Goal: Task Accomplishment & Management: Manage account settings

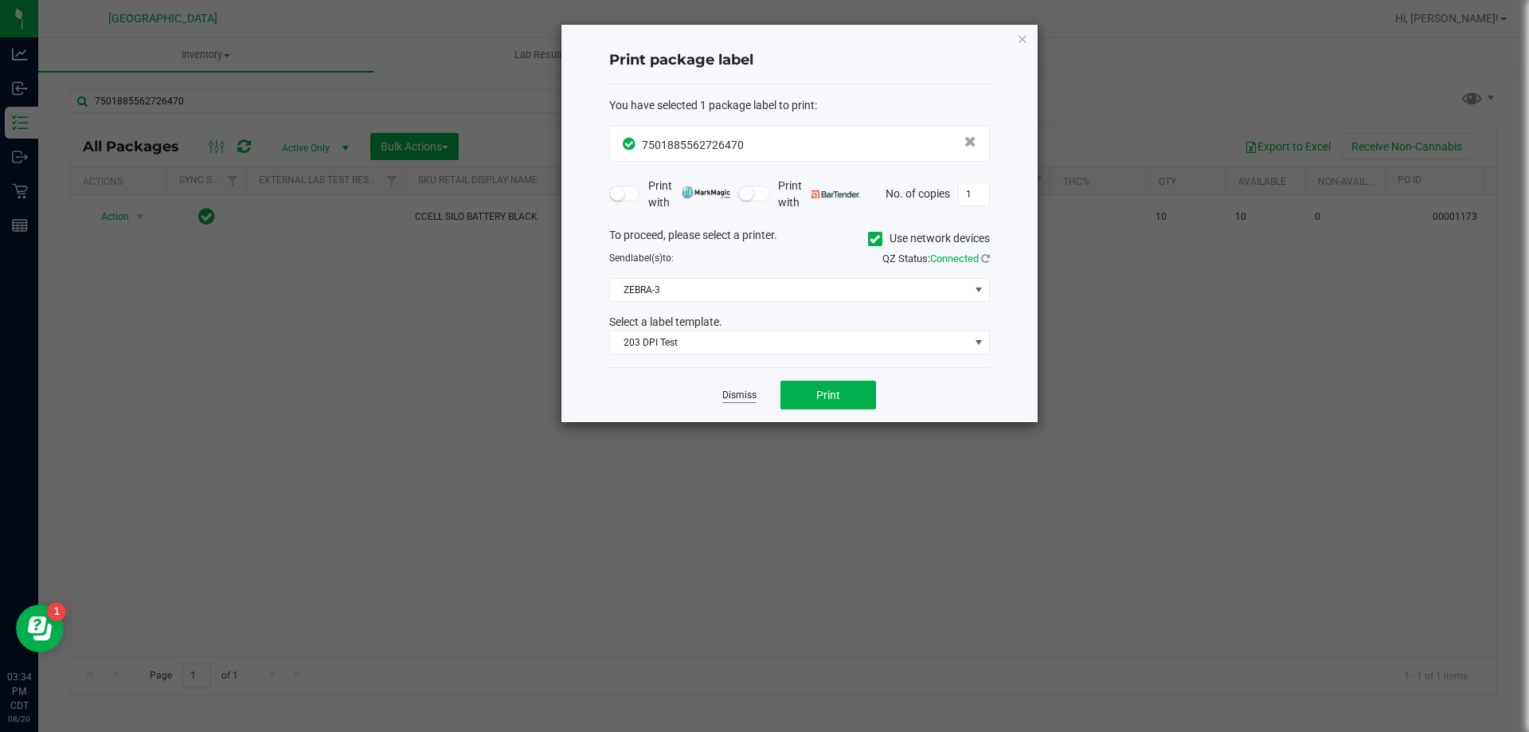
click at [739, 391] on link "Dismiss" at bounding box center [739, 396] width 34 height 14
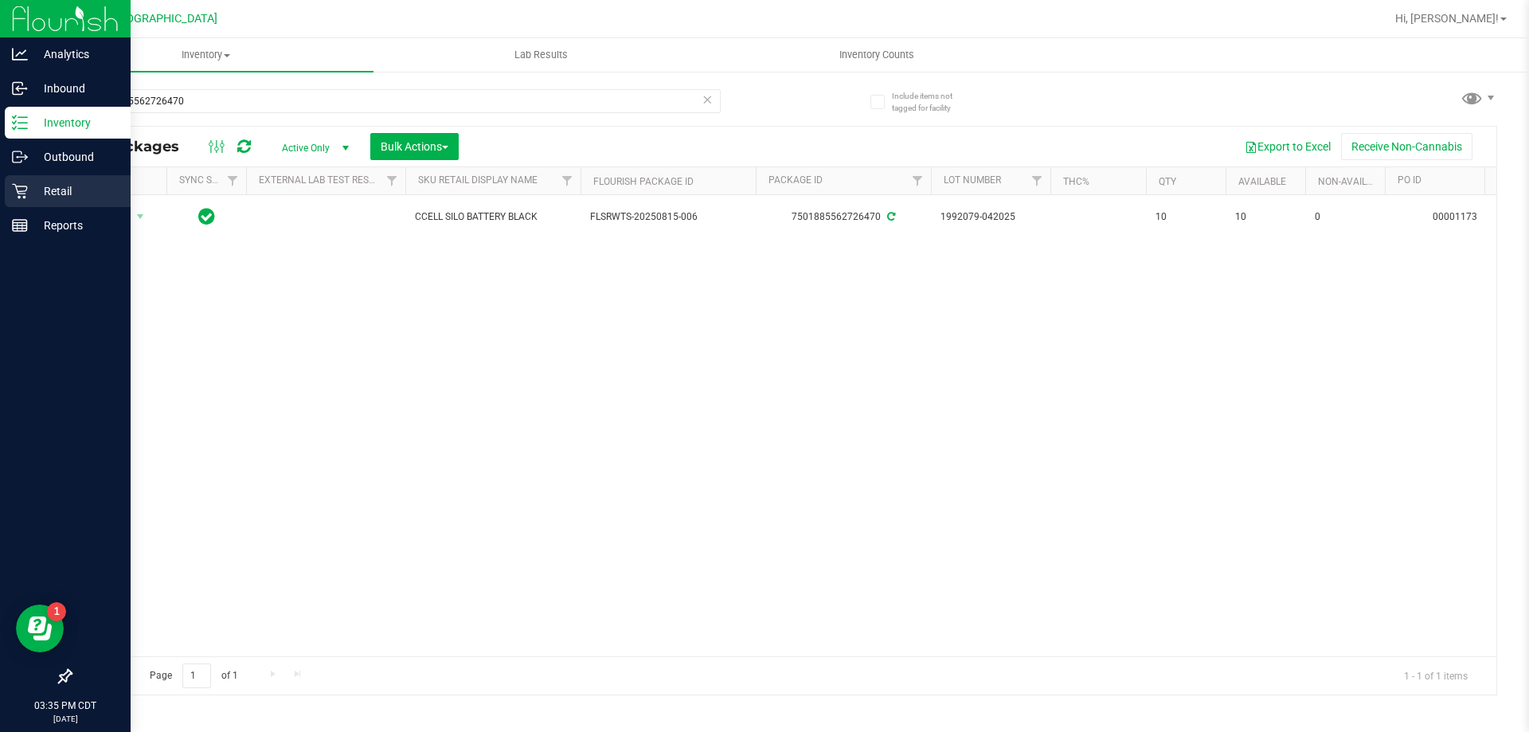
click at [28, 195] on p "Retail" at bounding box center [76, 191] width 96 height 19
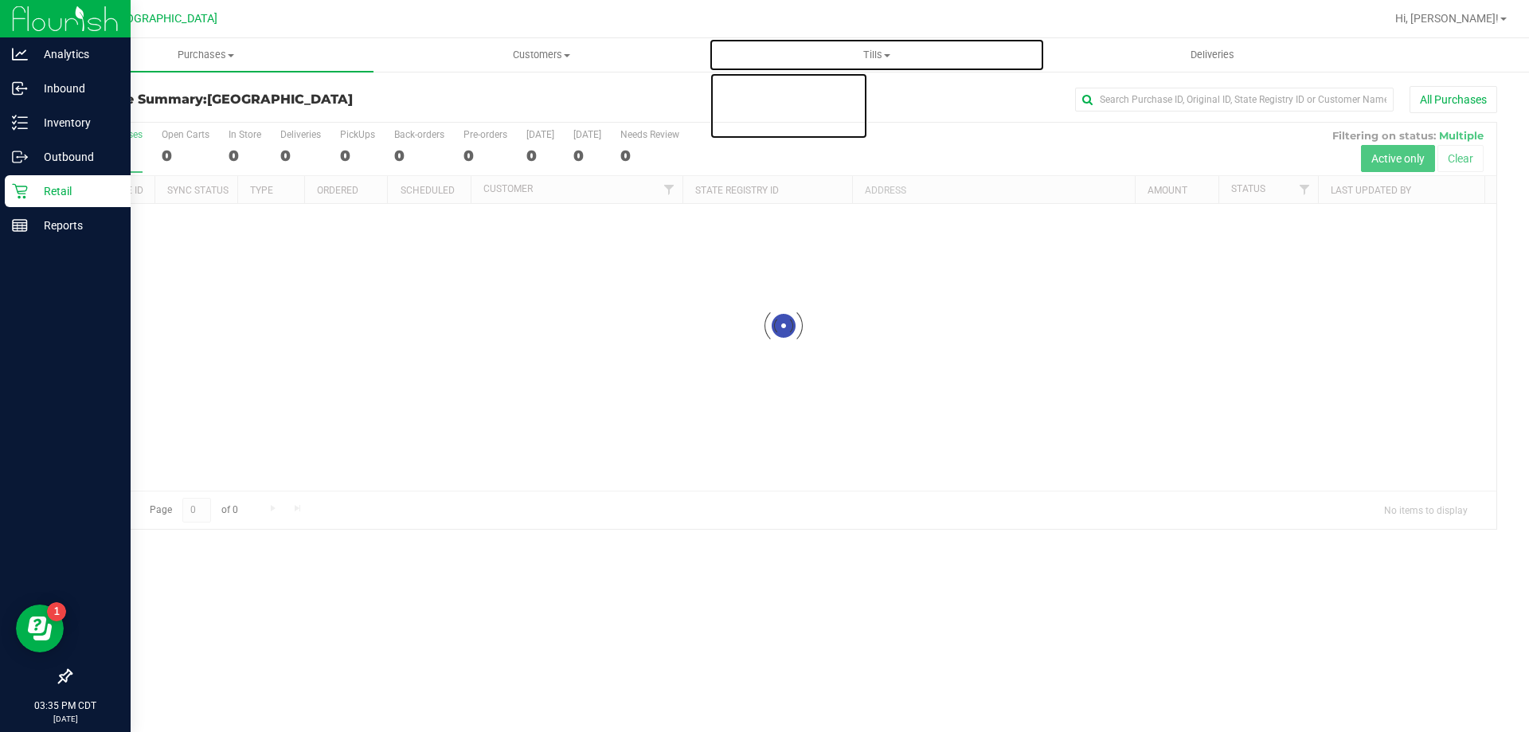
click at [884, 53] on span "Tills" at bounding box center [877, 55] width 334 height 14
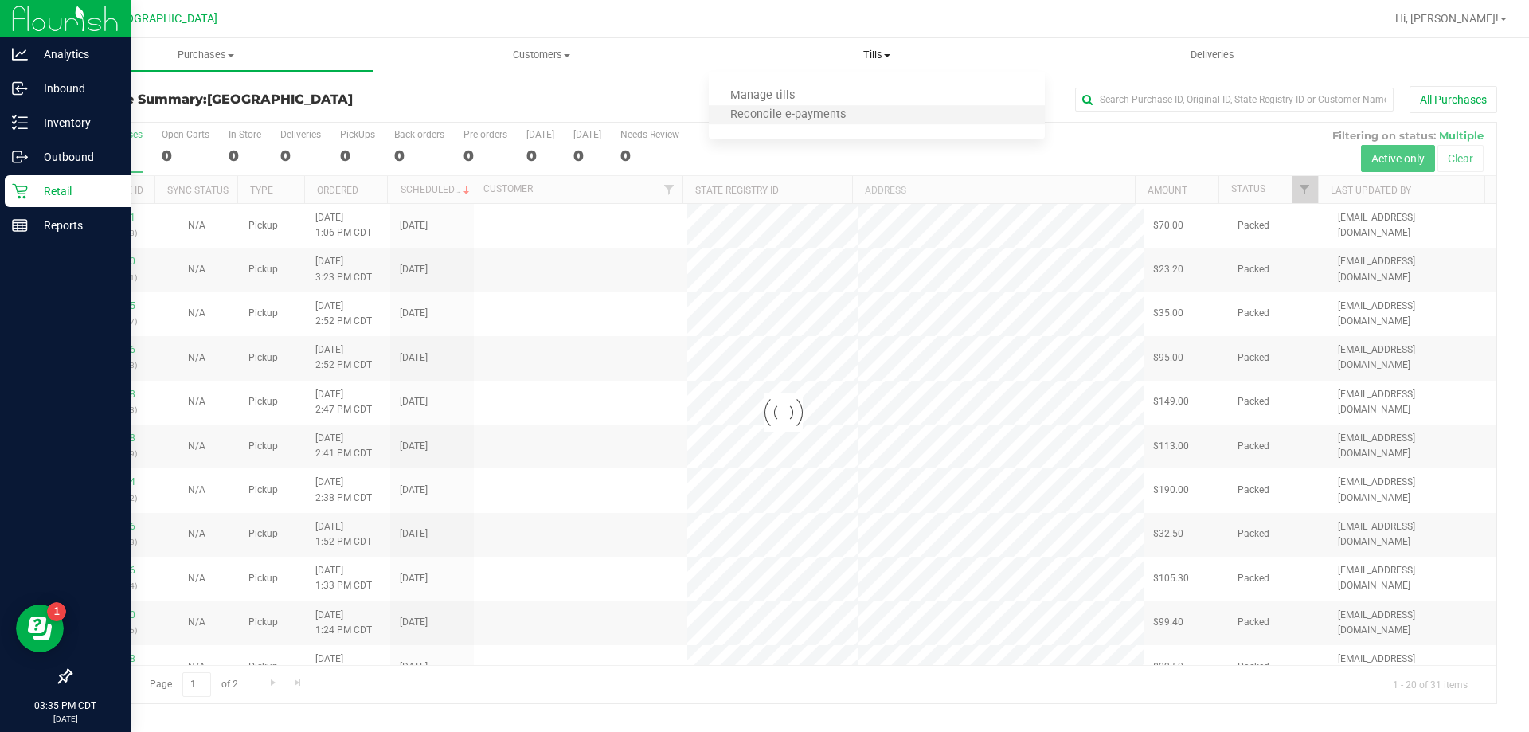
click at [780, 106] on li "Reconcile e-payments" at bounding box center [876, 115] width 335 height 19
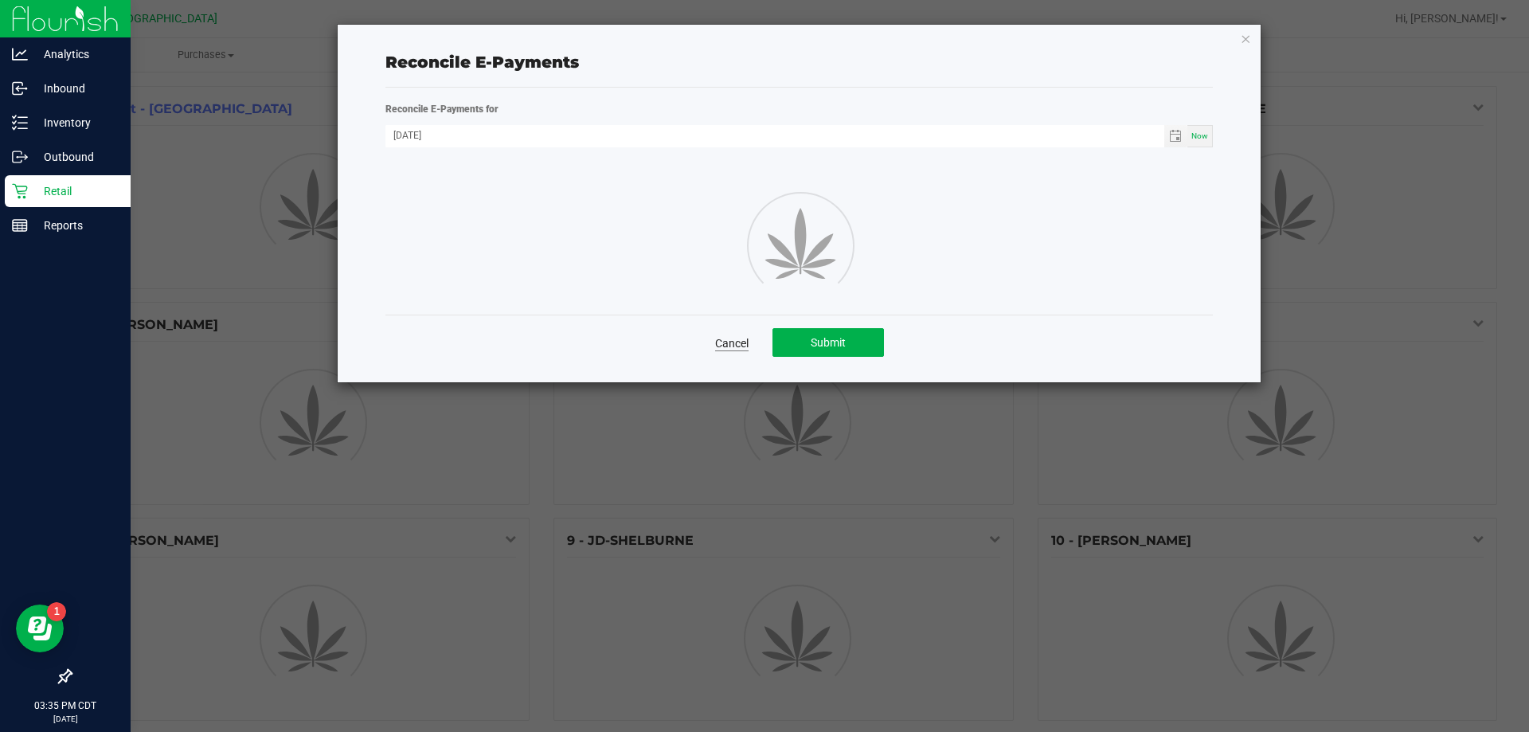
click at [728, 336] on link "Cancel" at bounding box center [731, 343] width 33 height 16
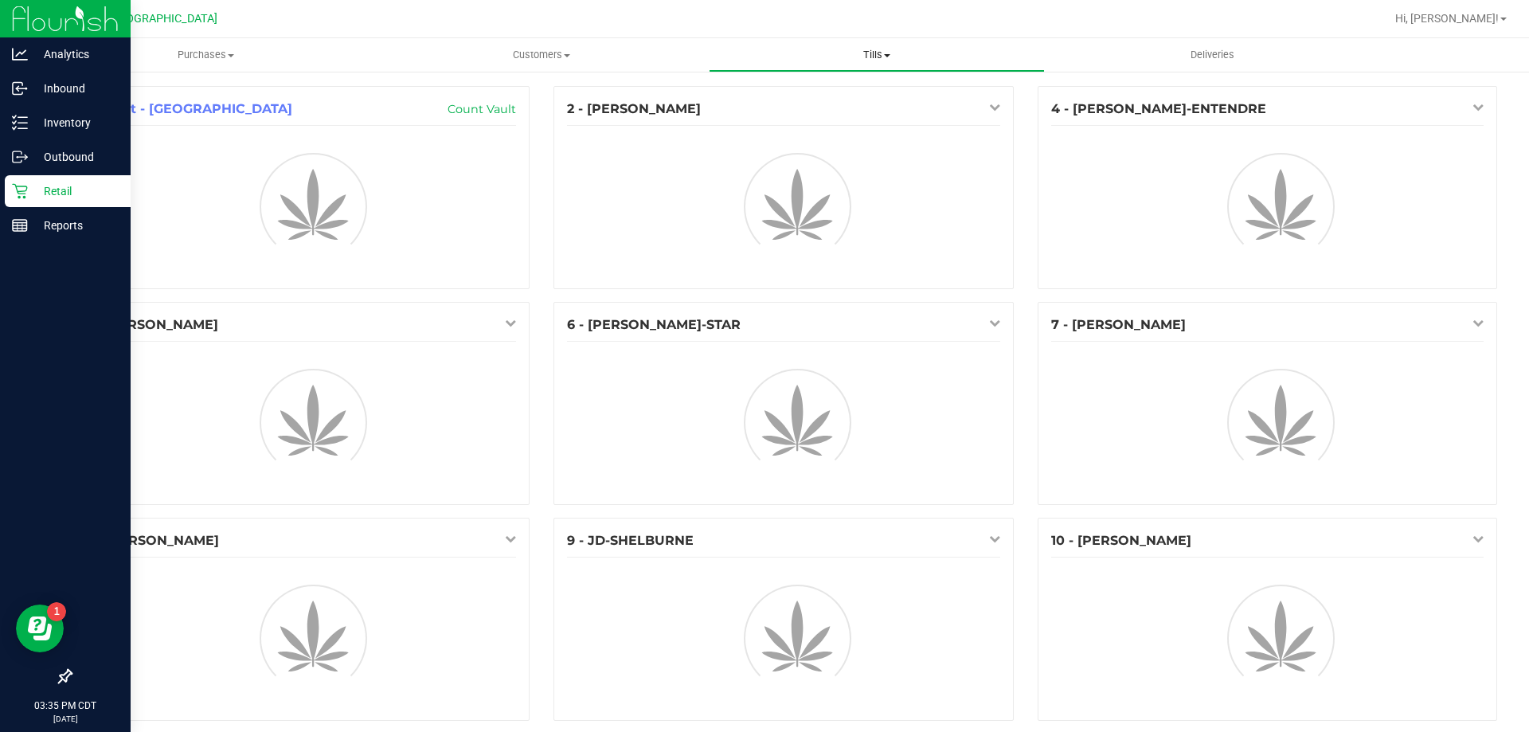
click at [871, 50] on span "Tills" at bounding box center [877, 55] width 334 height 14
click at [797, 91] on span "Manage tills" at bounding box center [763, 96] width 108 height 14
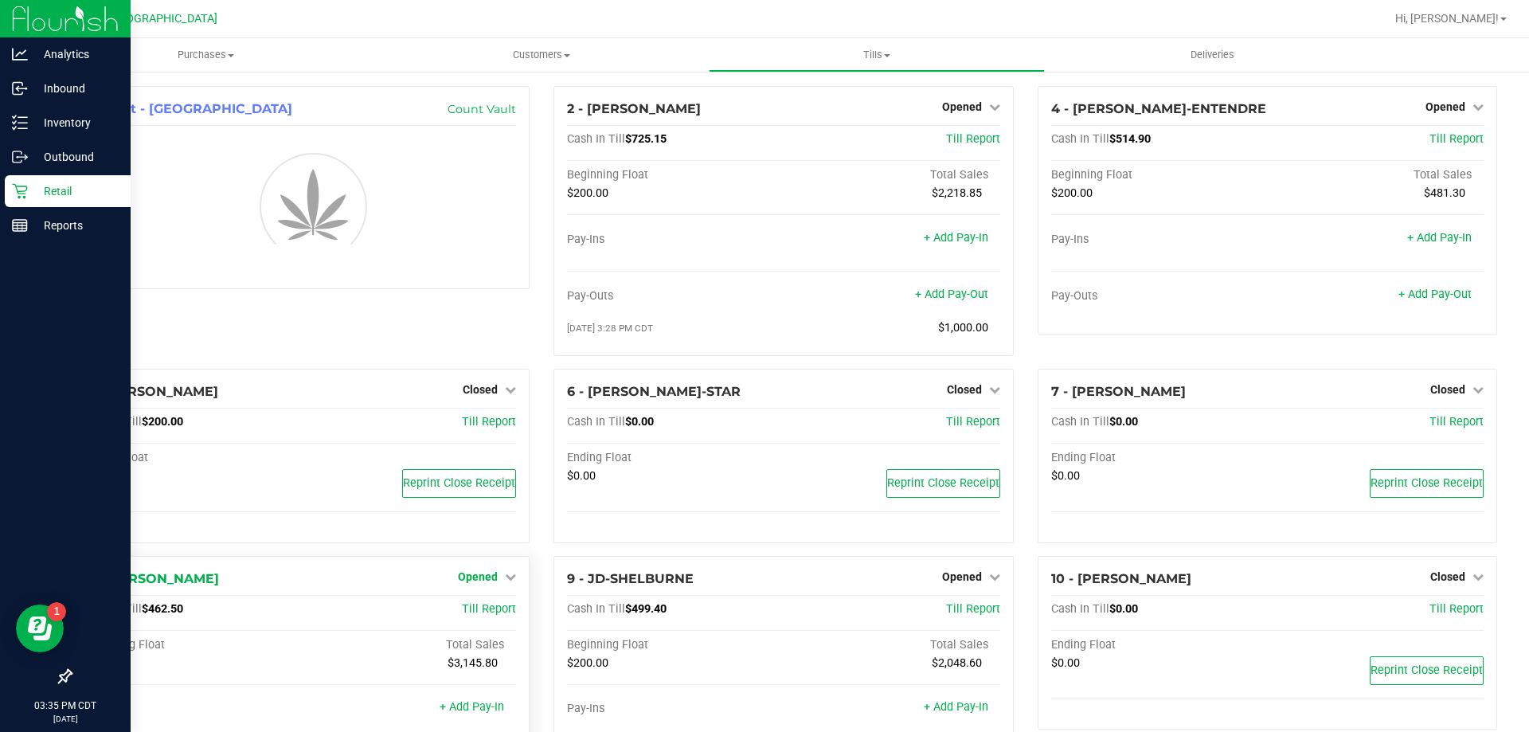
click at [482, 581] on span "Opened" at bounding box center [478, 576] width 40 height 13
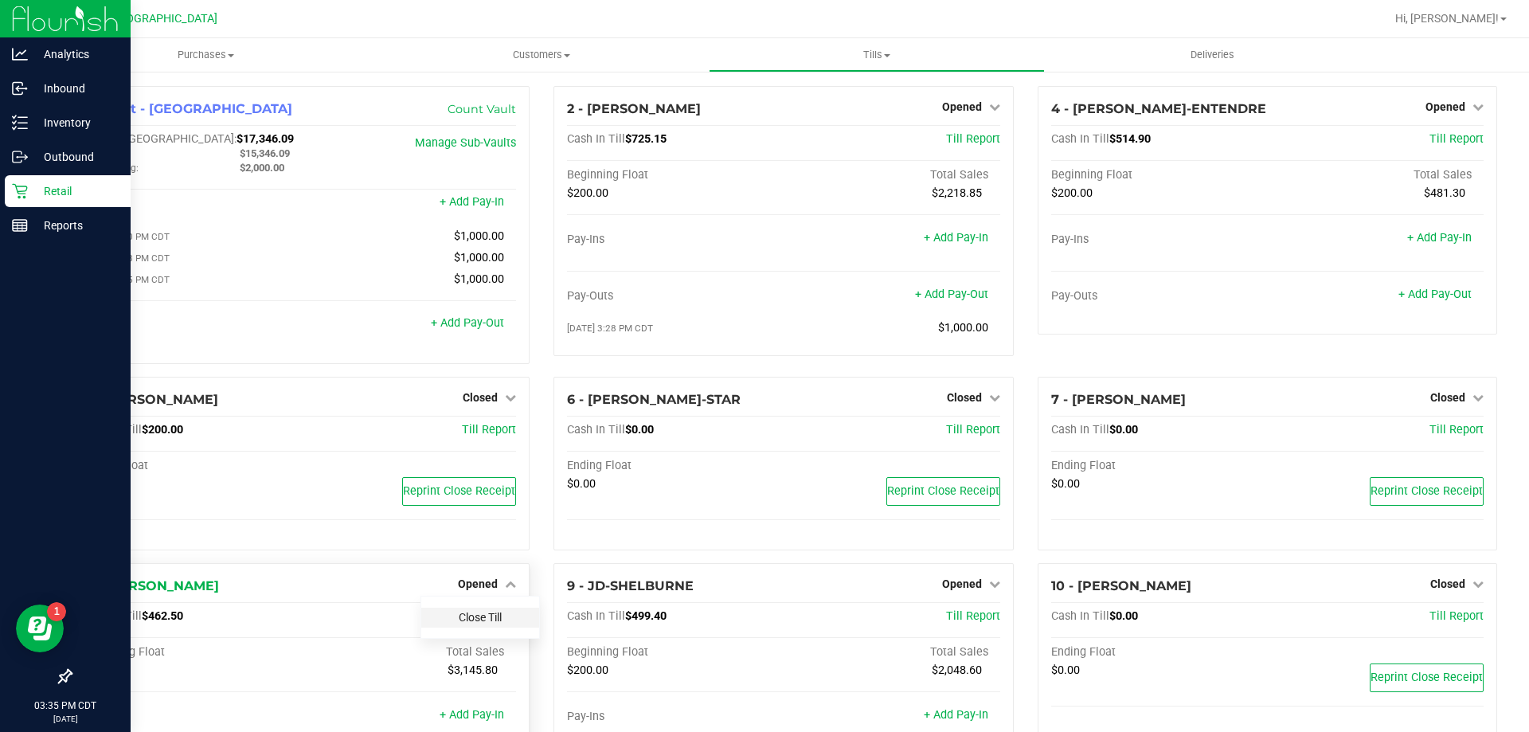
click at [475, 615] on link "Close Till" at bounding box center [480, 617] width 43 height 13
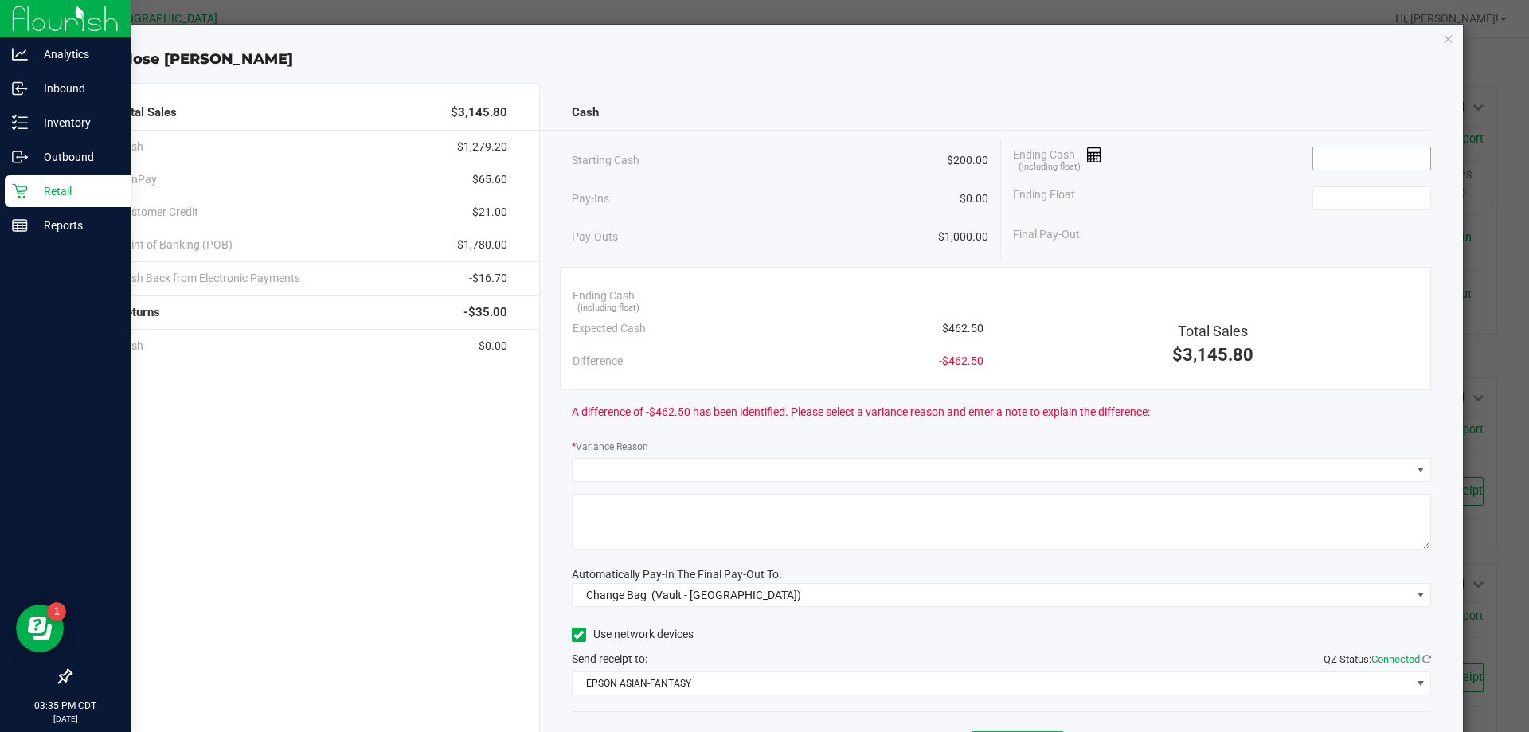
click at [1372, 166] on input at bounding box center [1372, 158] width 117 height 22
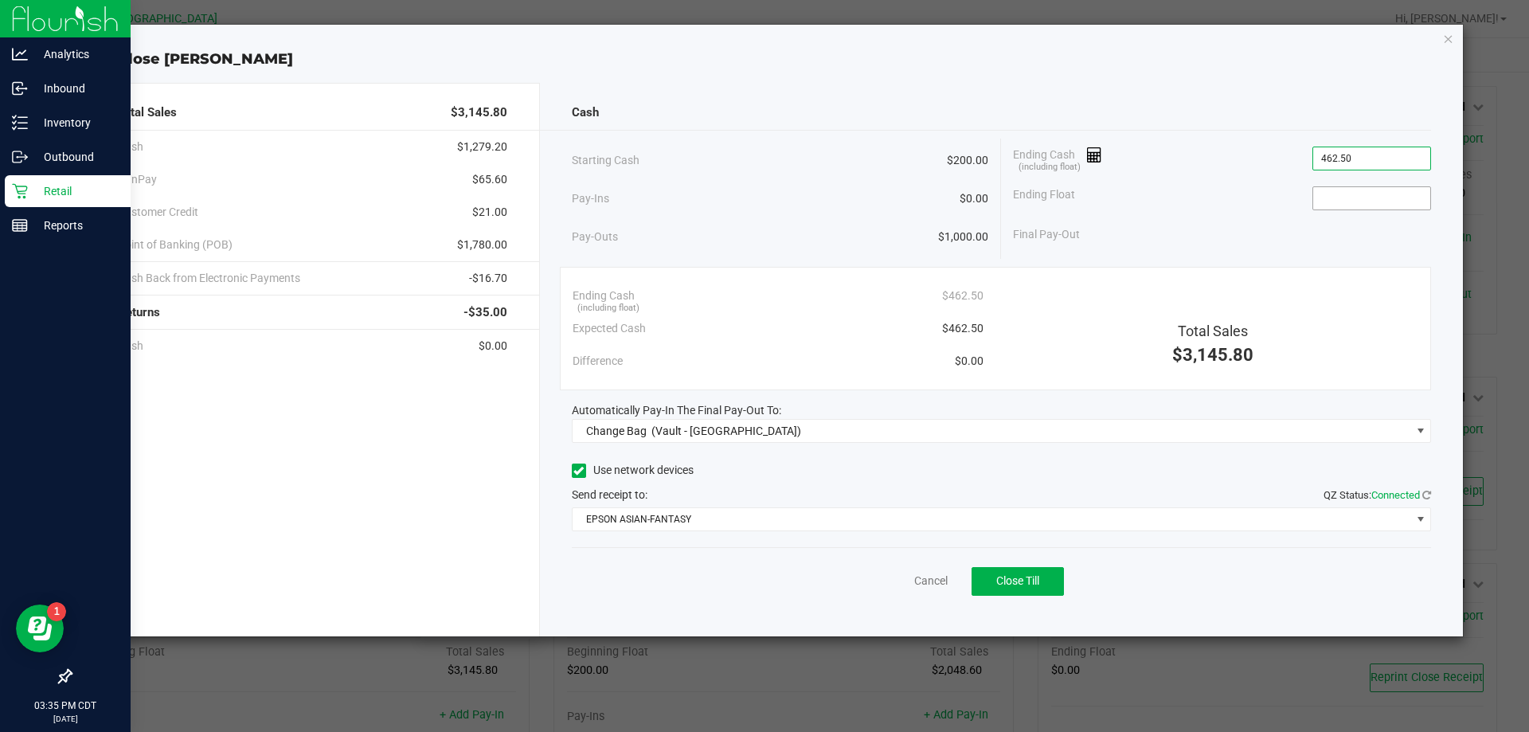
type input "$462.50"
click at [1344, 190] on input at bounding box center [1372, 198] width 117 height 22
type input "$200.00"
click at [1339, 231] on div "Final Pay-Out $262.50" at bounding box center [1222, 234] width 418 height 33
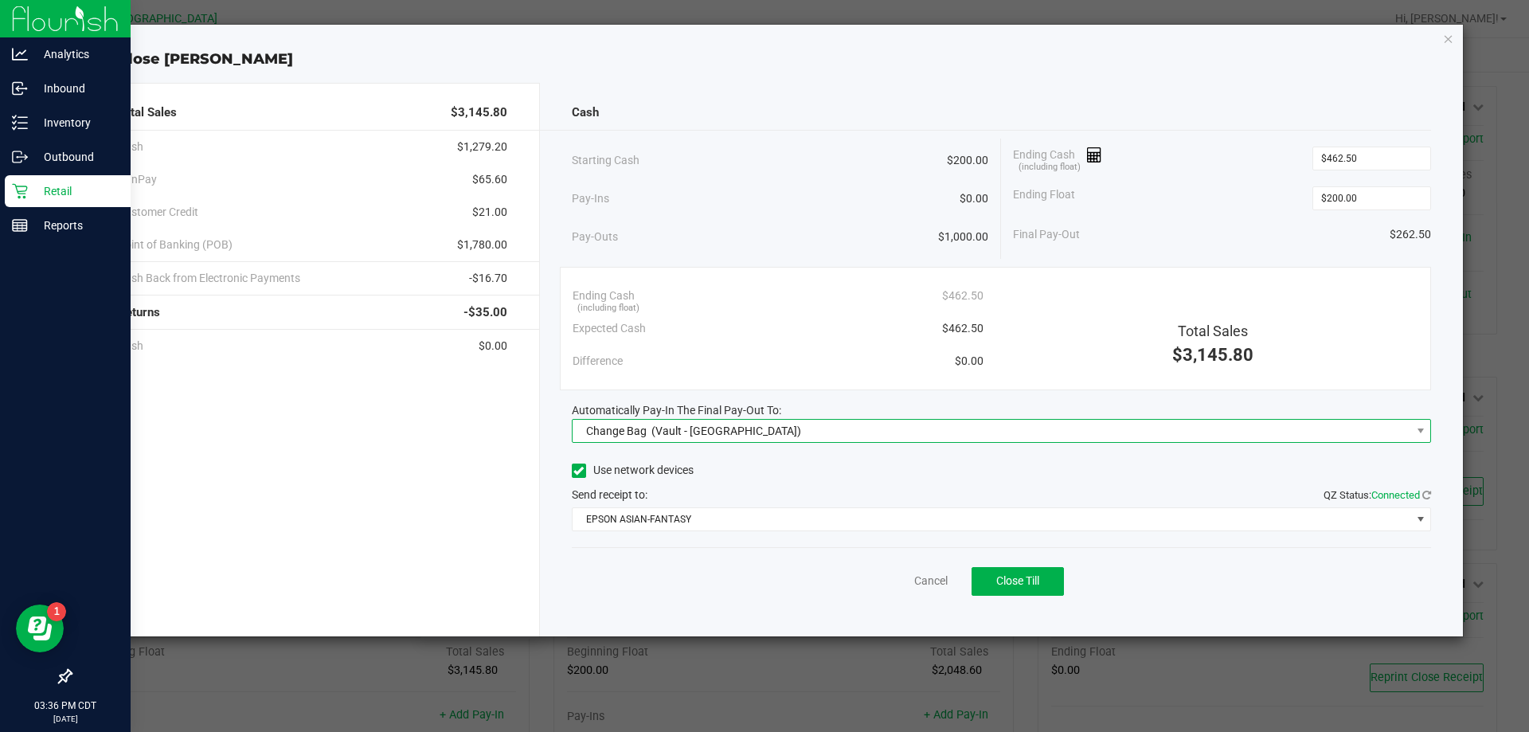
click at [982, 419] on span "Change Bag (Vault - [GEOGRAPHIC_DATA])" at bounding box center [1002, 431] width 860 height 24
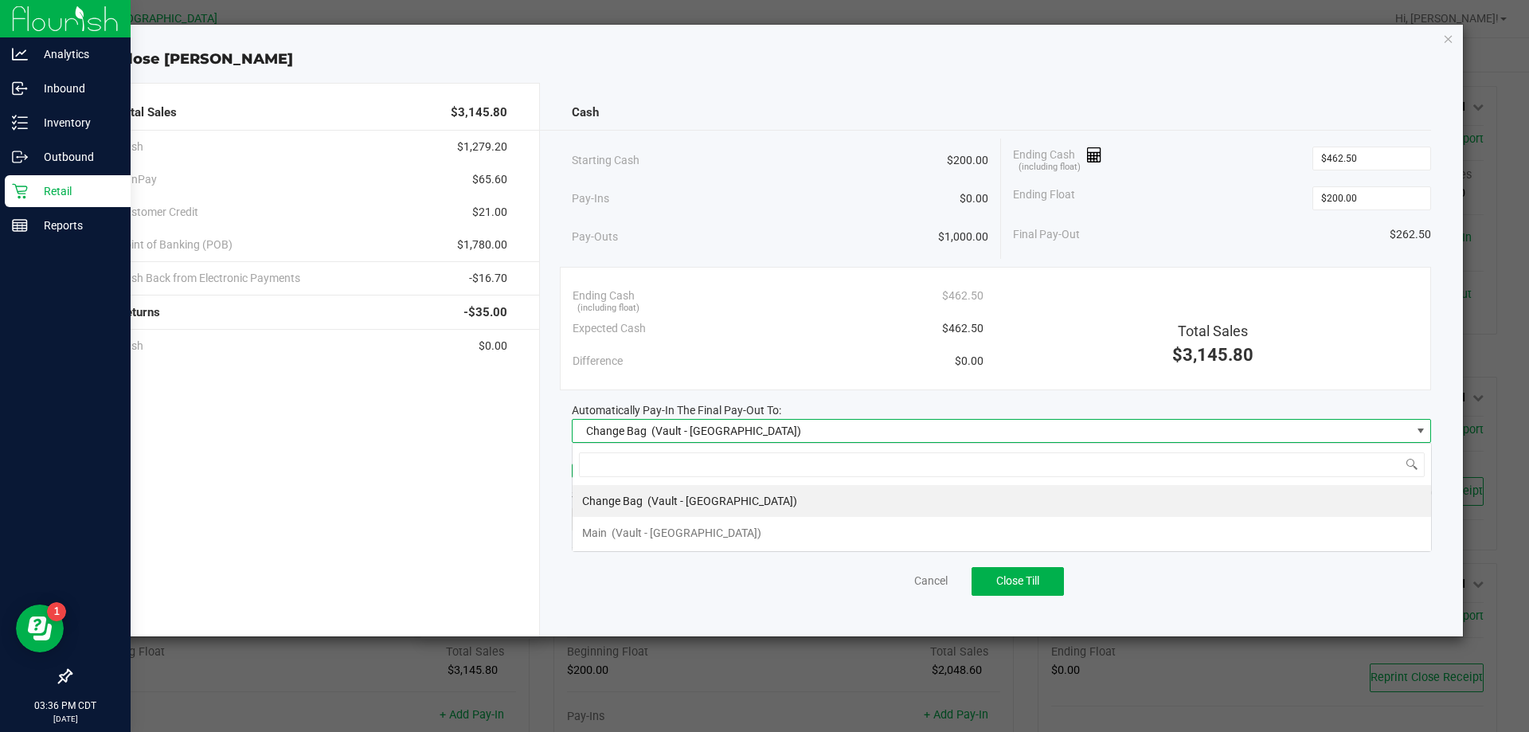
scroll to position [24, 859]
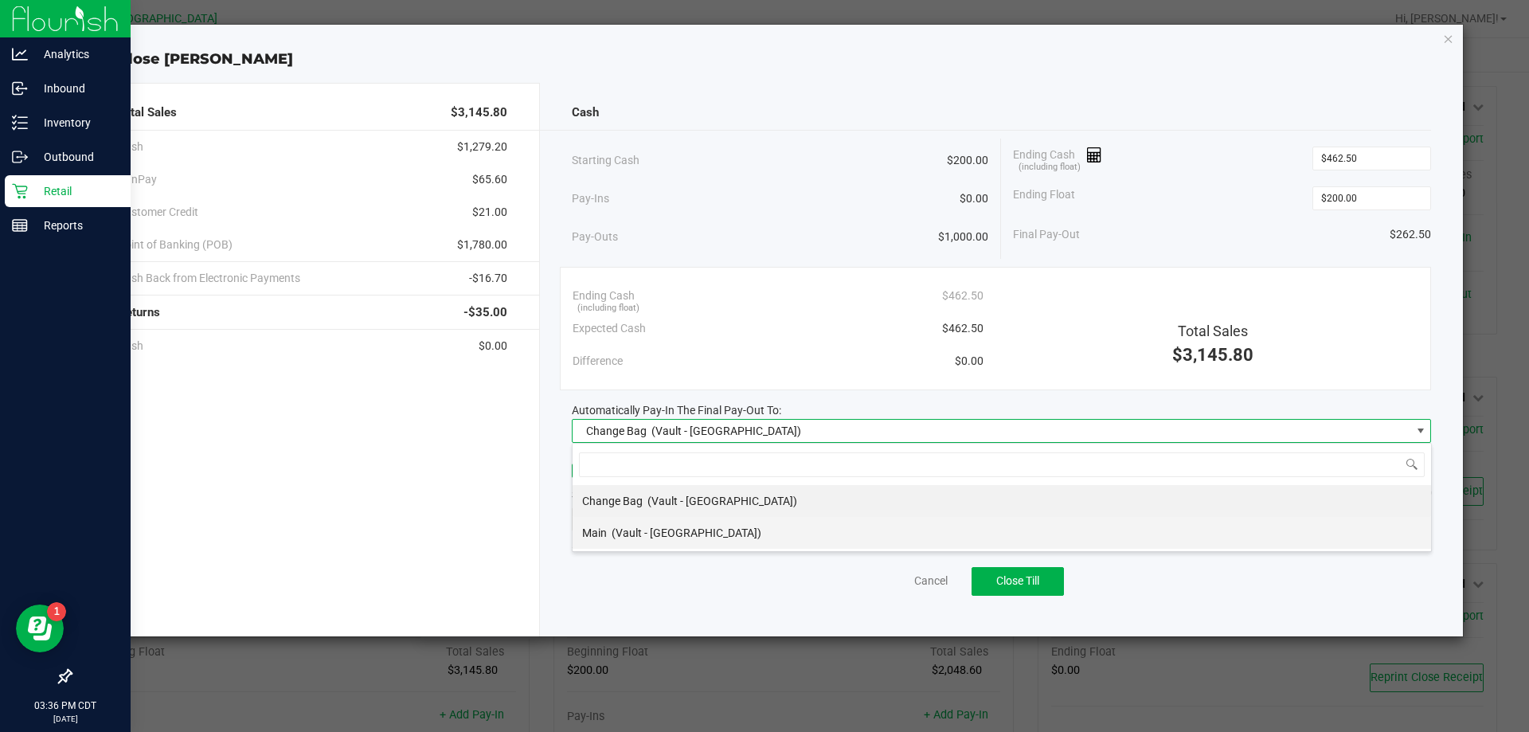
click at [617, 527] on span "(Vault - [GEOGRAPHIC_DATA])" at bounding box center [687, 533] width 150 height 13
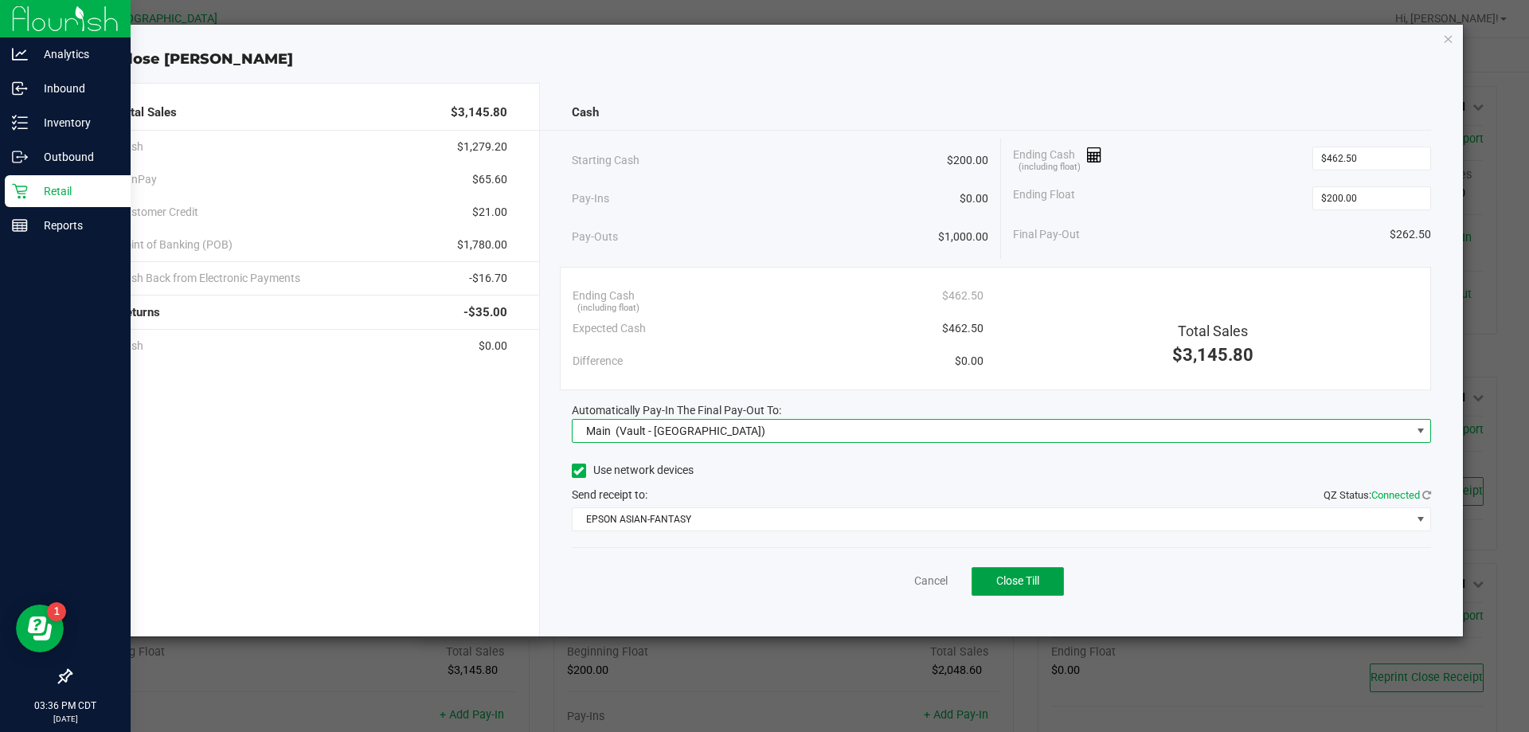
click at [1000, 576] on span "Close Till" at bounding box center [1018, 580] width 43 height 13
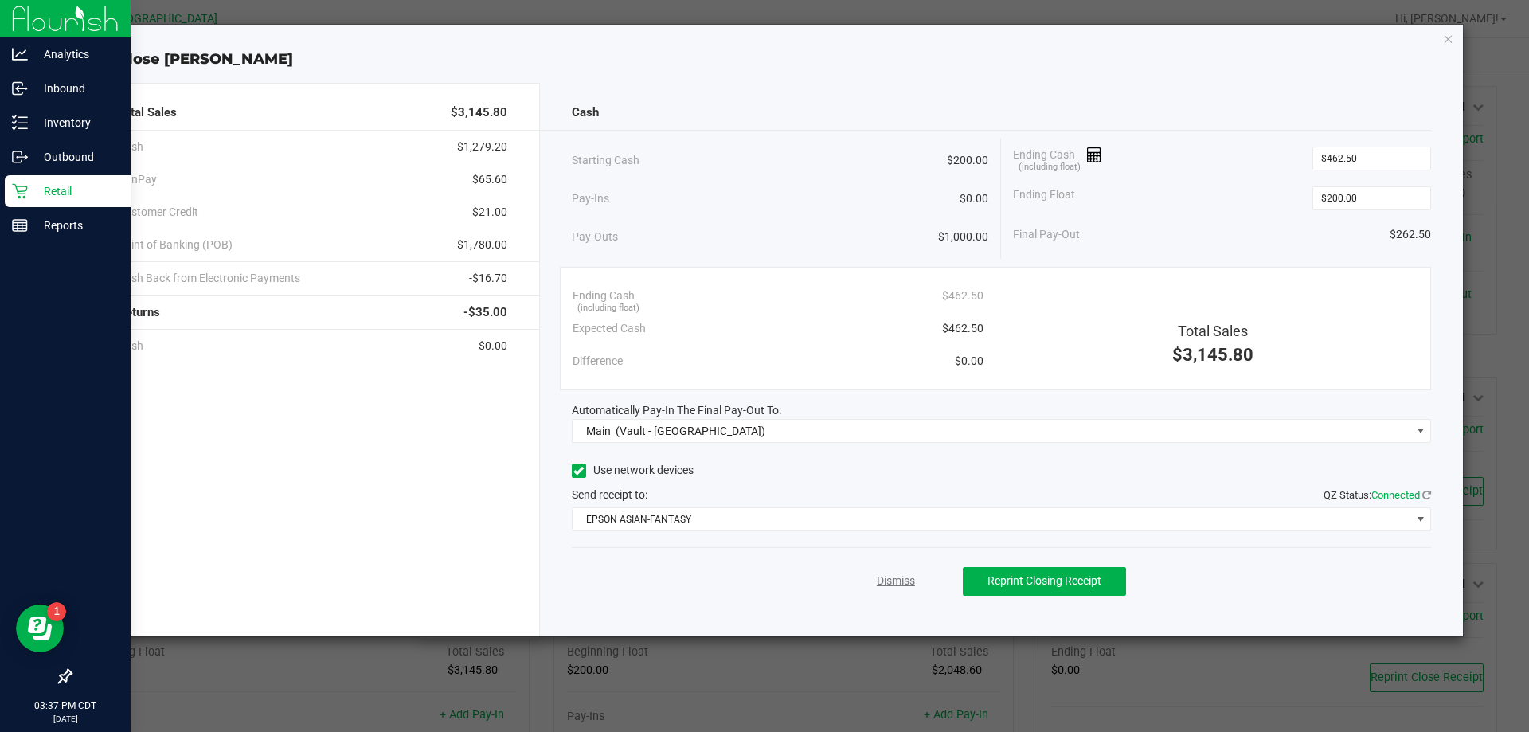
click at [899, 578] on link "Dismiss" at bounding box center [896, 581] width 38 height 17
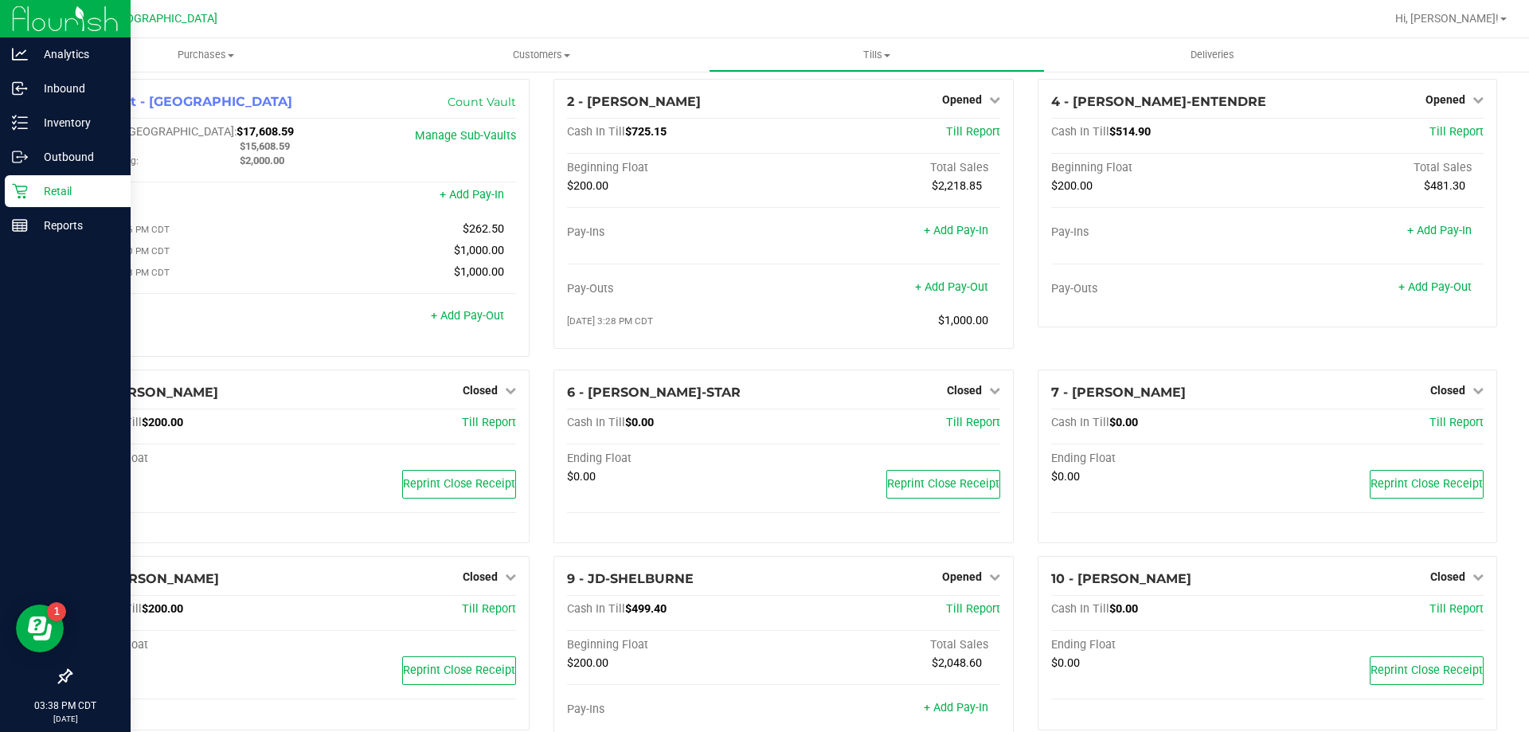
scroll to position [0, 0]
